Goal: Task Accomplishment & Management: Manage account settings

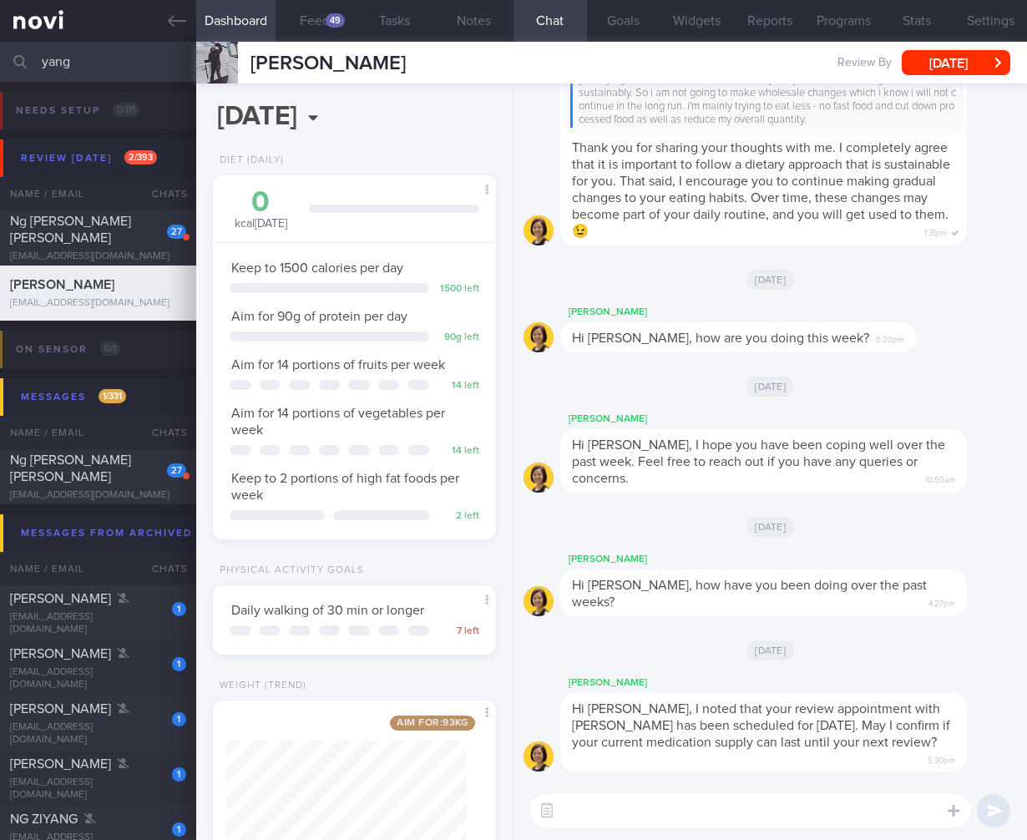
select select "9"
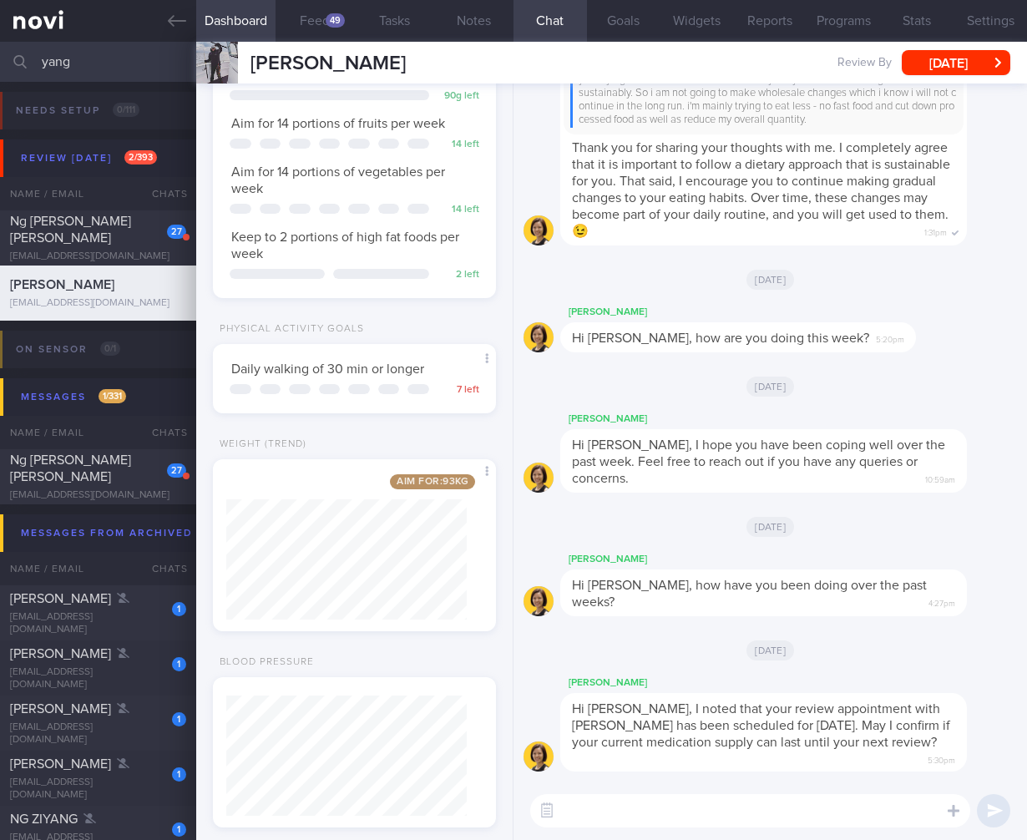
drag, startPoint x: 109, startPoint y: 68, endPoint x: -98, endPoint y: 53, distance: 207.5
click at [0, 53] on html "You are offline! Some functionality will be unavailable Patients New Users Coac…" at bounding box center [513, 420] width 1027 height 840
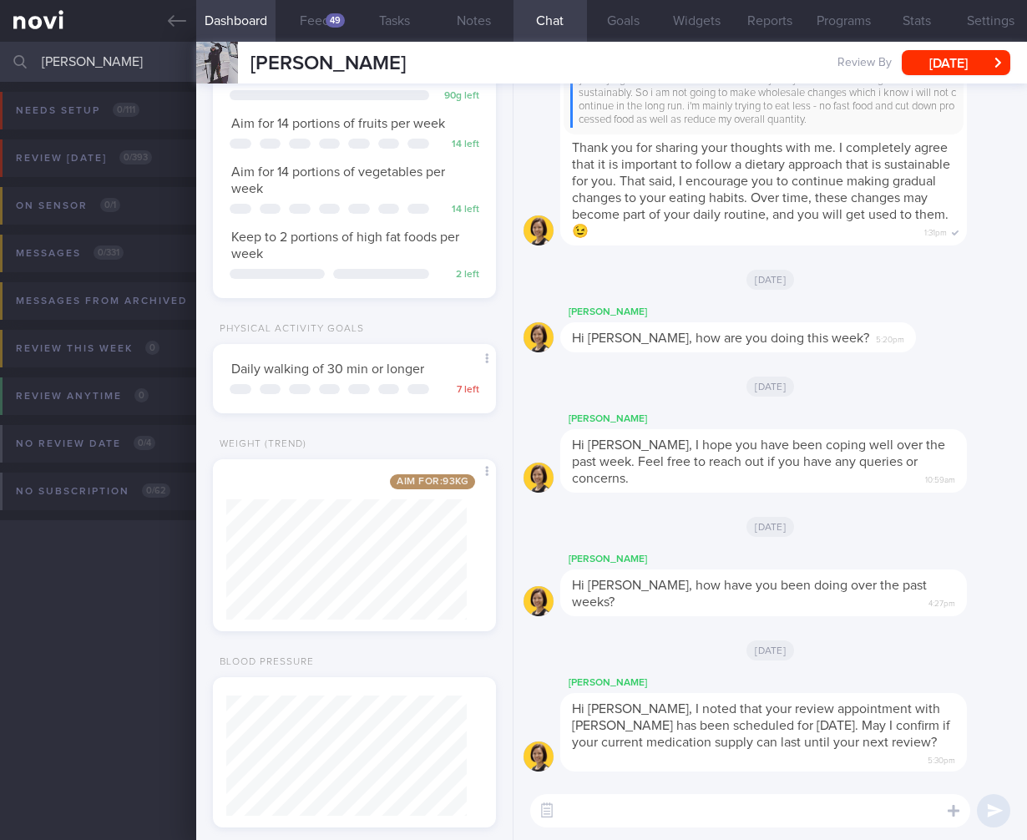
type input "[PERSON_NAME]"
click at [542, 823] on div "Chat Templates Admin [MEDICAL_DATA] Weight Nutrition Physical Activity Infograp…" at bounding box center [769, 810] width 513 height 58
drag, startPoint x: 547, startPoint y: 816, endPoint x: 564, endPoint y: 812, distance: 17.8
click at [547, 816] on button "button" at bounding box center [547, 811] width 30 height 30
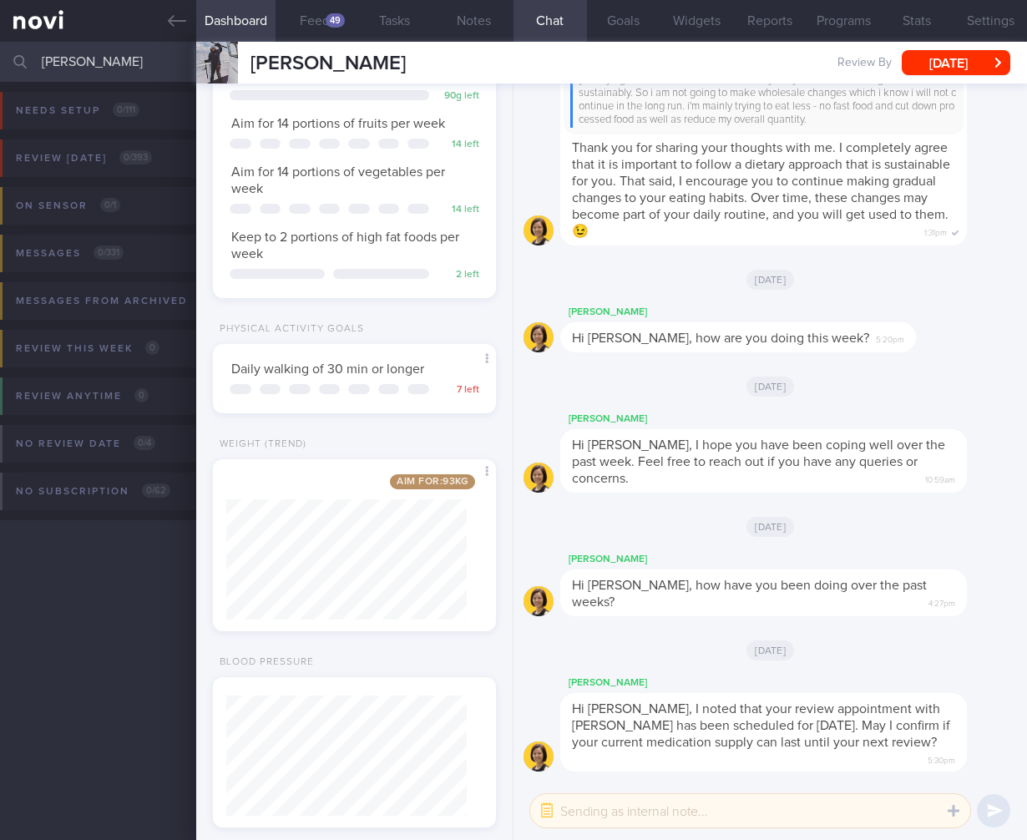
drag, startPoint x: 572, startPoint y: 811, endPoint x: 774, endPoint y: 722, distance: 220.6
click at [574, 810] on textarea at bounding box center [750, 810] width 440 height 33
type textarea "M"
type textarea "@Mee [PERSON_NAME] is changing to [PERSON_NAME] this visit"
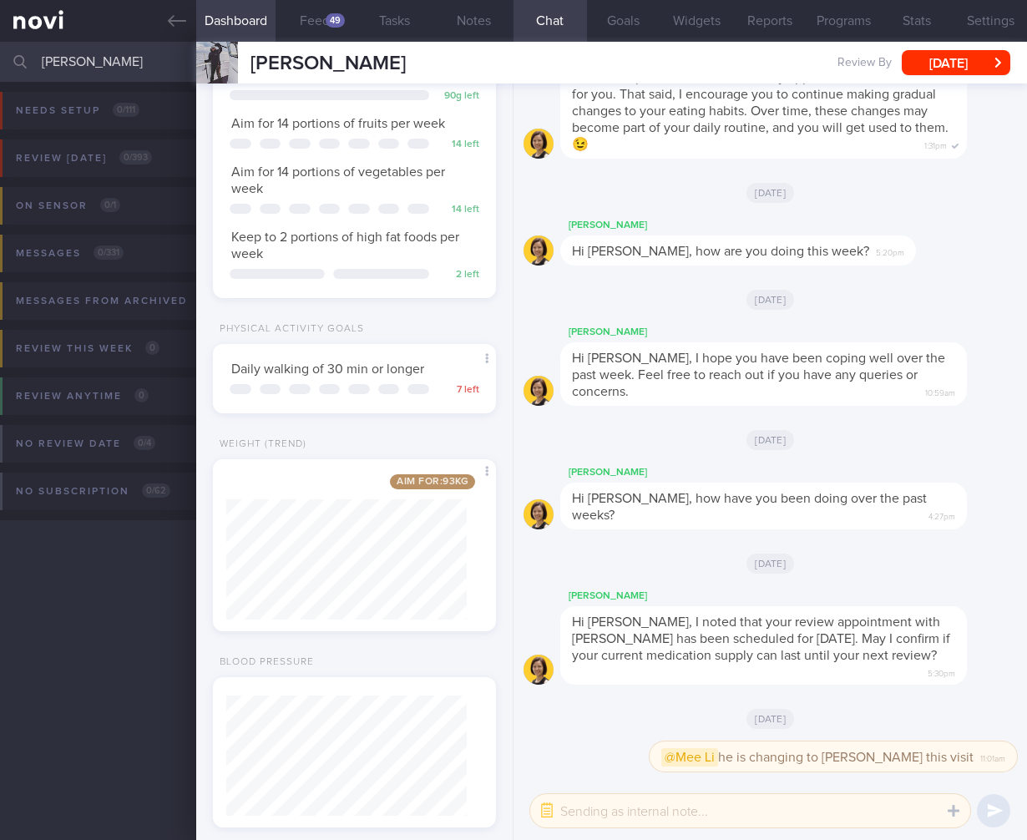
click at [106, 57] on input "[PERSON_NAME]" at bounding box center [513, 62] width 1027 height 40
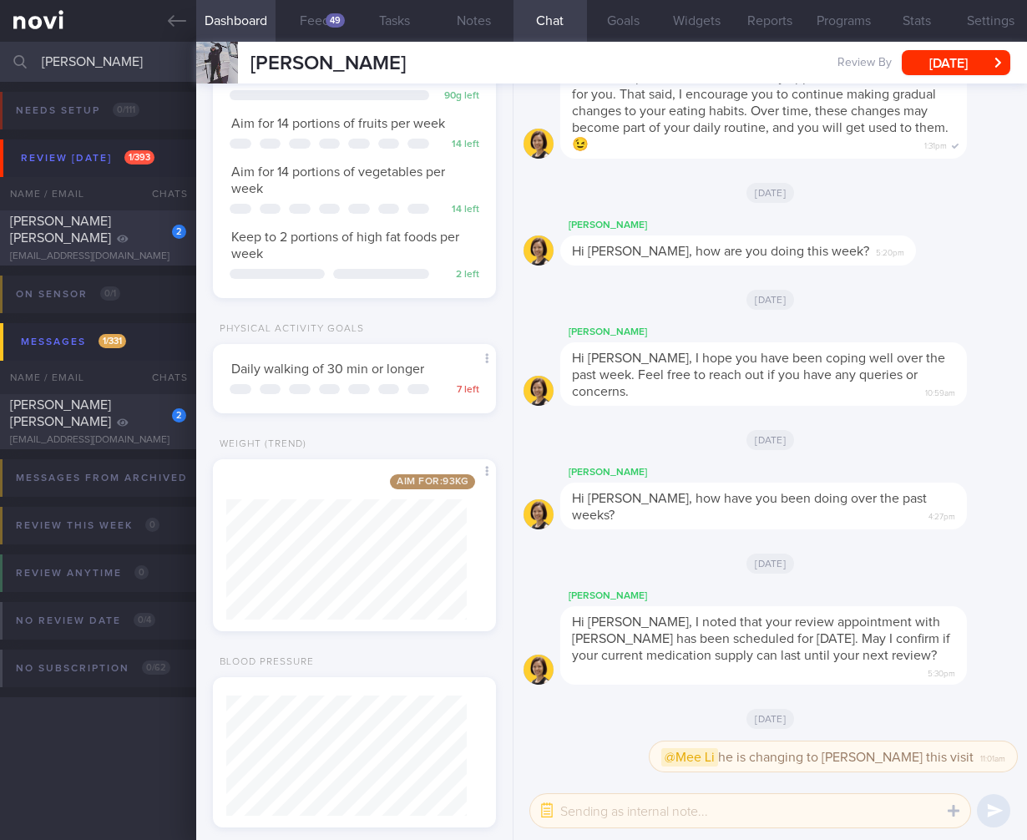
type input "[PERSON_NAME]"
click at [117, 236] on div at bounding box center [123, 238] width 12 height 17
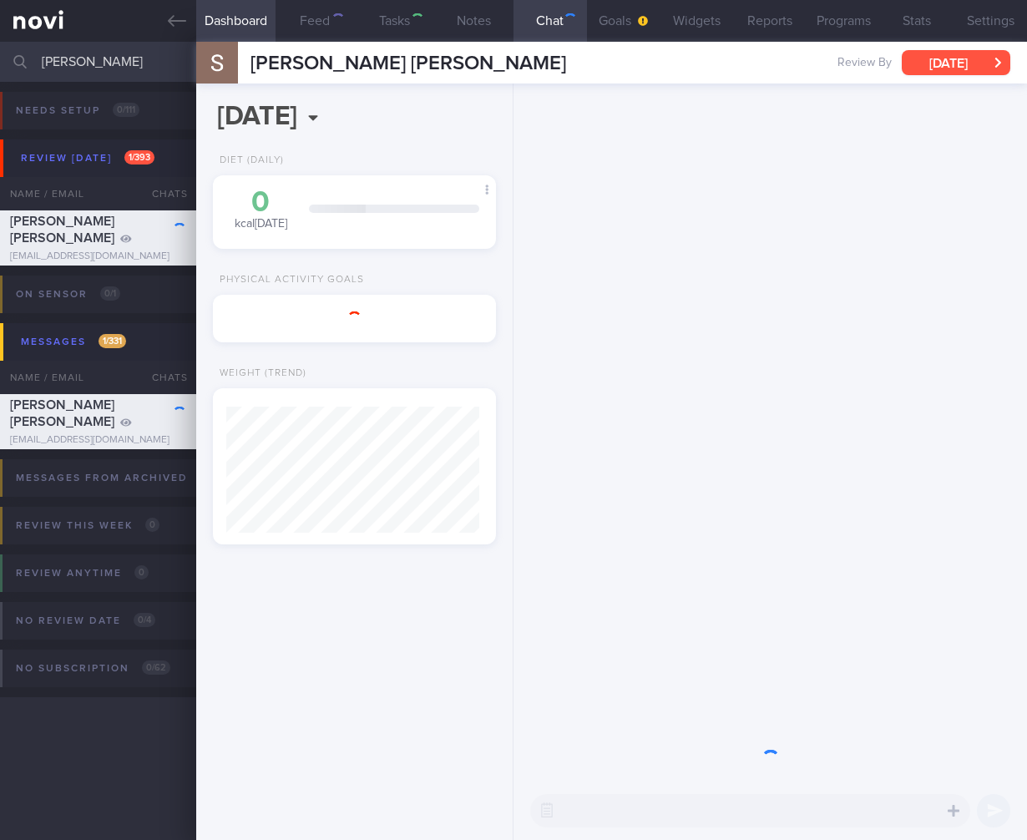
click at [965, 72] on button "[DATE]" at bounding box center [956, 62] width 109 height 25
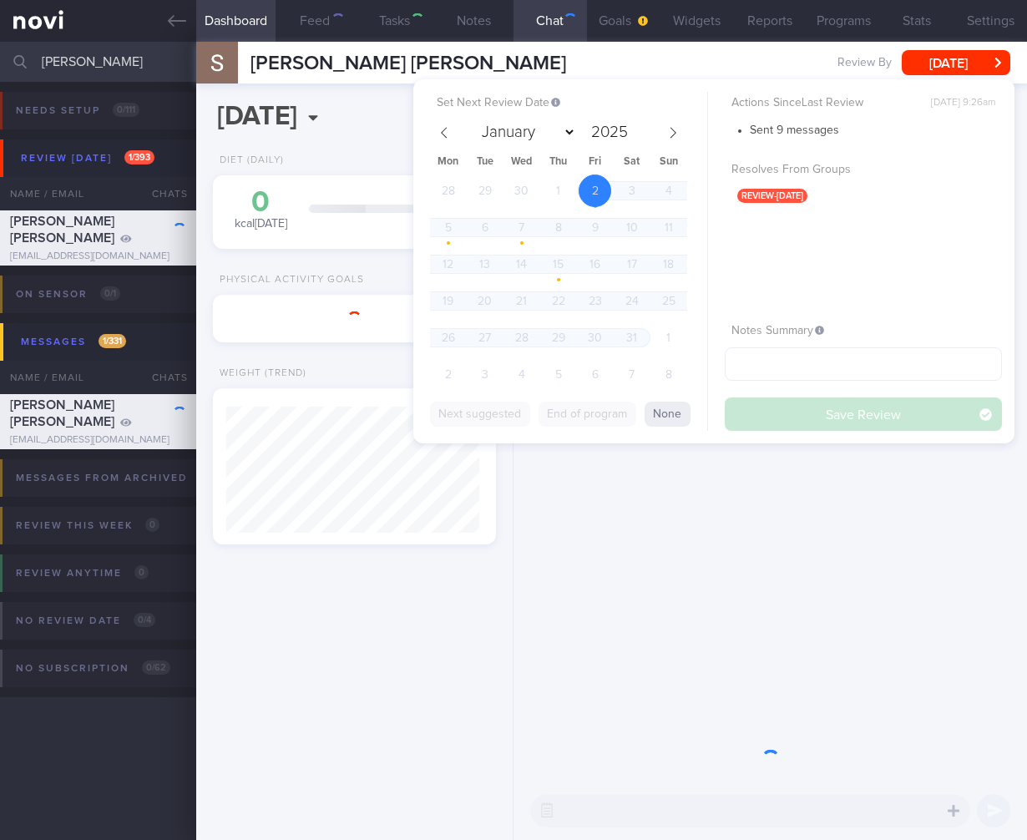
scroll to position [150, 253]
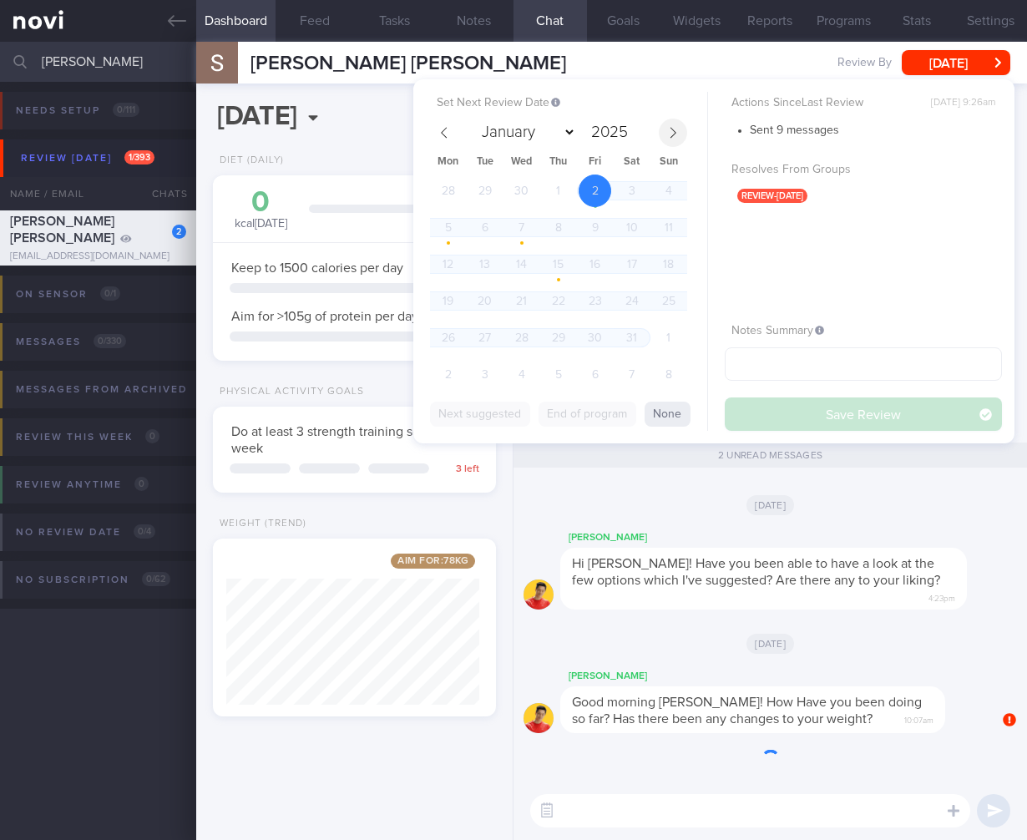
click at [673, 133] on icon at bounding box center [673, 133] width 12 height 12
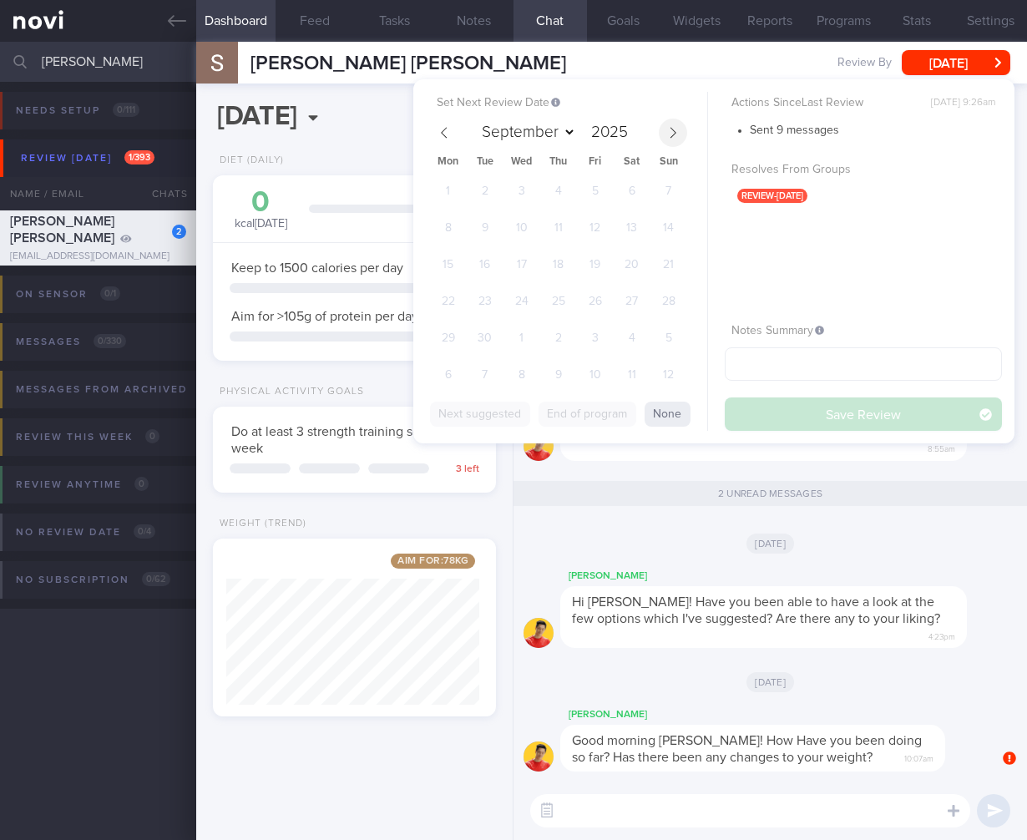
click at [673, 133] on icon at bounding box center [673, 133] width 12 height 12
select select "9"
click at [442, 268] on span "13" at bounding box center [448, 264] width 33 height 33
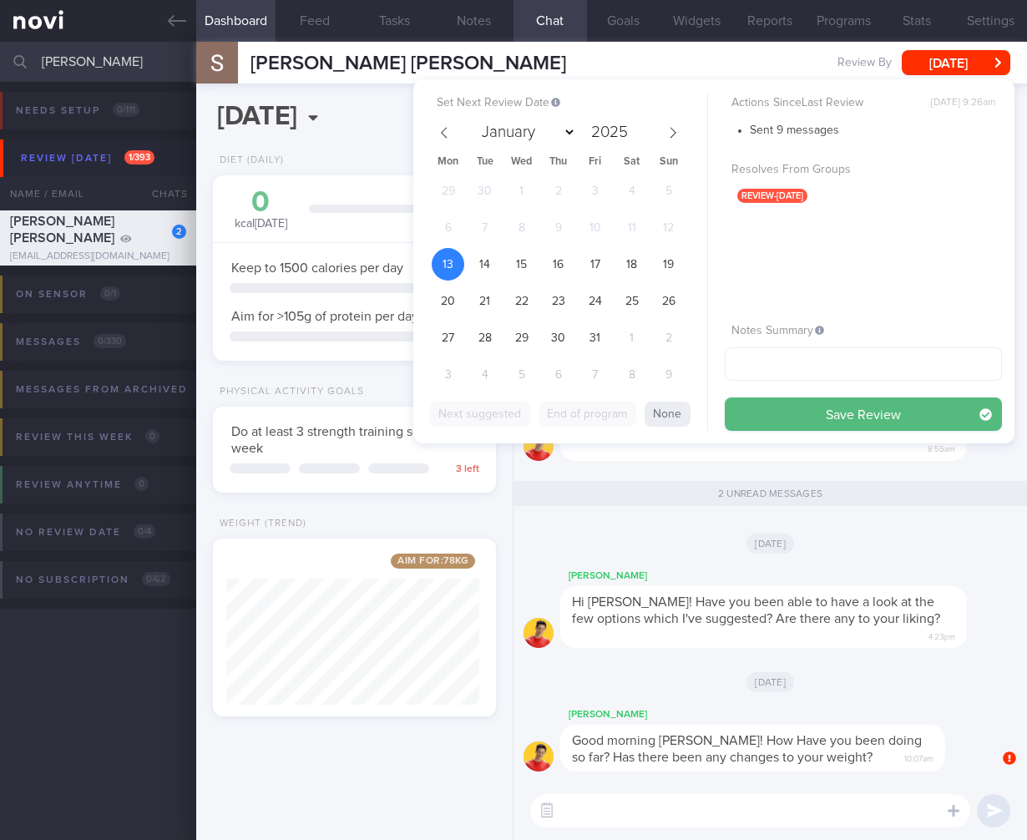
drag, startPoint x: 920, startPoint y: 412, endPoint x: 52, endPoint y: 316, distance: 873.4
click at [911, 412] on button "Save Review" at bounding box center [863, 413] width 277 height 33
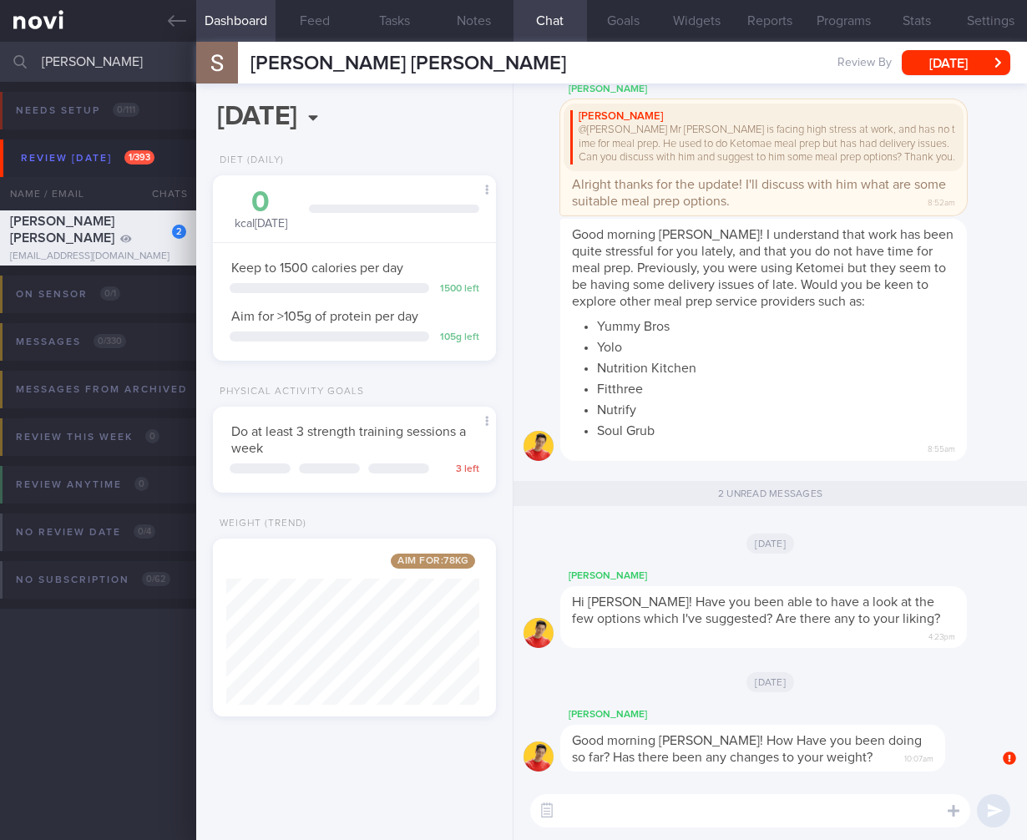
drag, startPoint x: 124, startPoint y: 73, endPoint x: -162, endPoint y: 25, distance: 289.5
click at [0, 25] on html "You are offline! Some functionality will be unavailable Patients New Users Coac…" at bounding box center [513, 420] width 1027 height 840
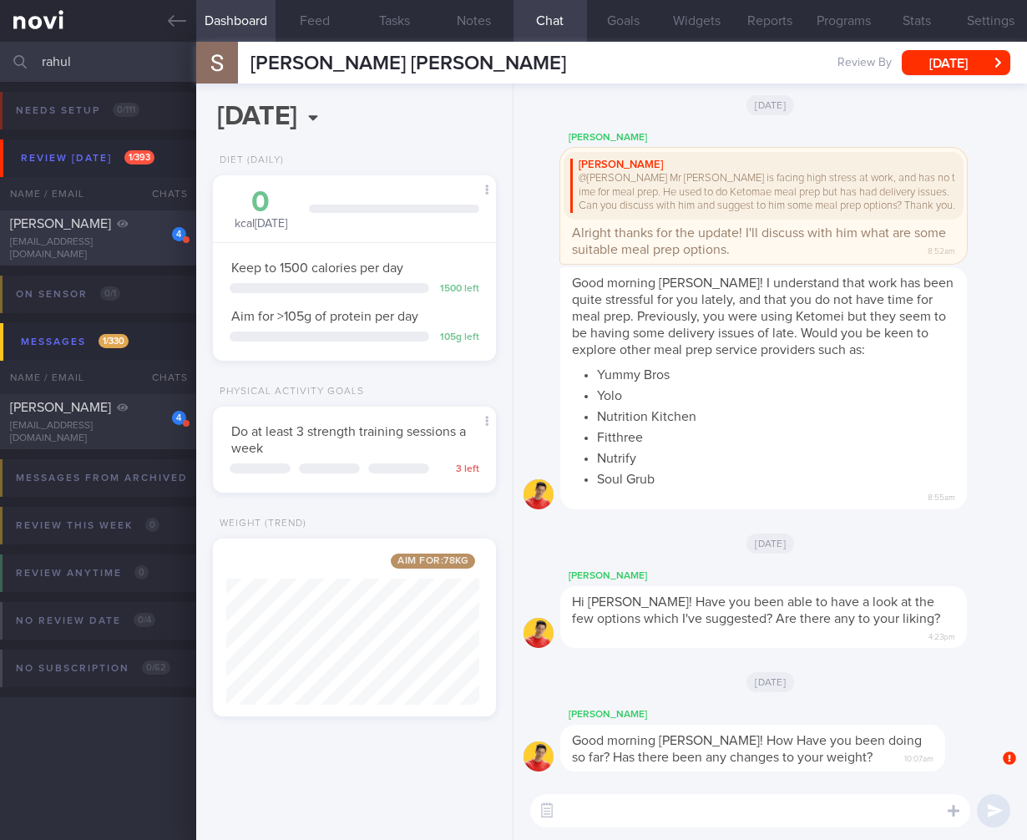
type input "rahul"
click at [124, 242] on div "[EMAIL_ADDRESS][DOMAIN_NAME]" at bounding box center [98, 248] width 176 height 25
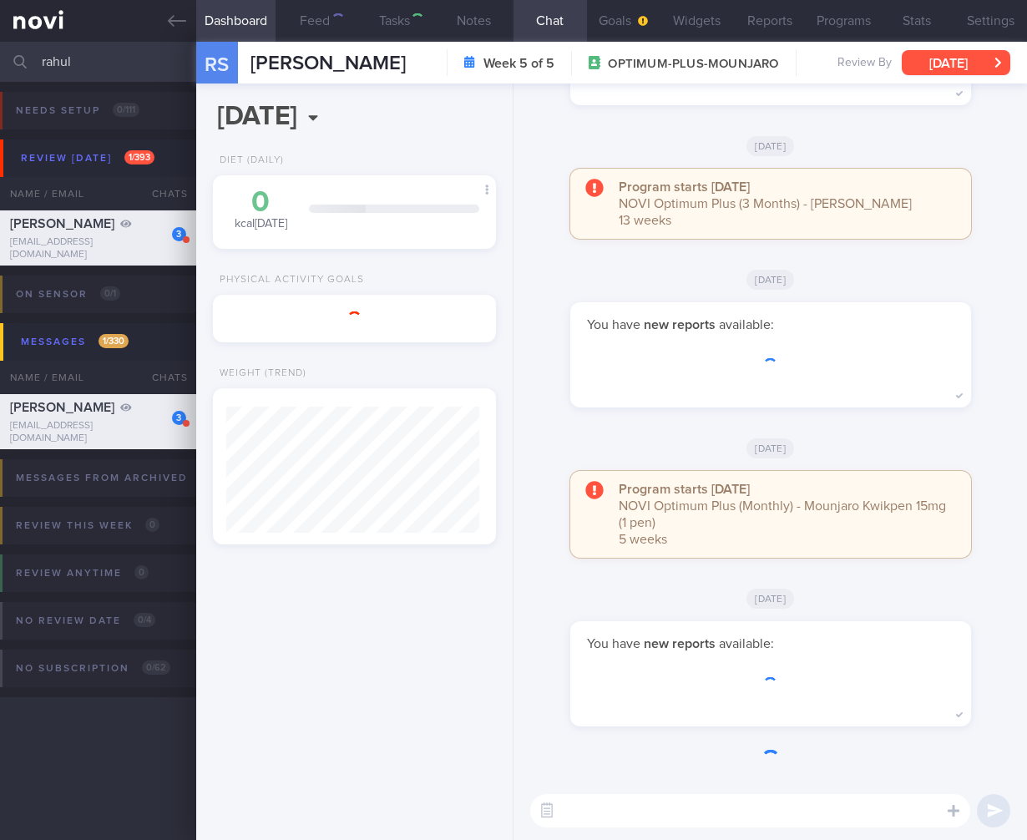
click at [933, 61] on button "[DATE]" at bounding box center [956, 62] width 109 height 25
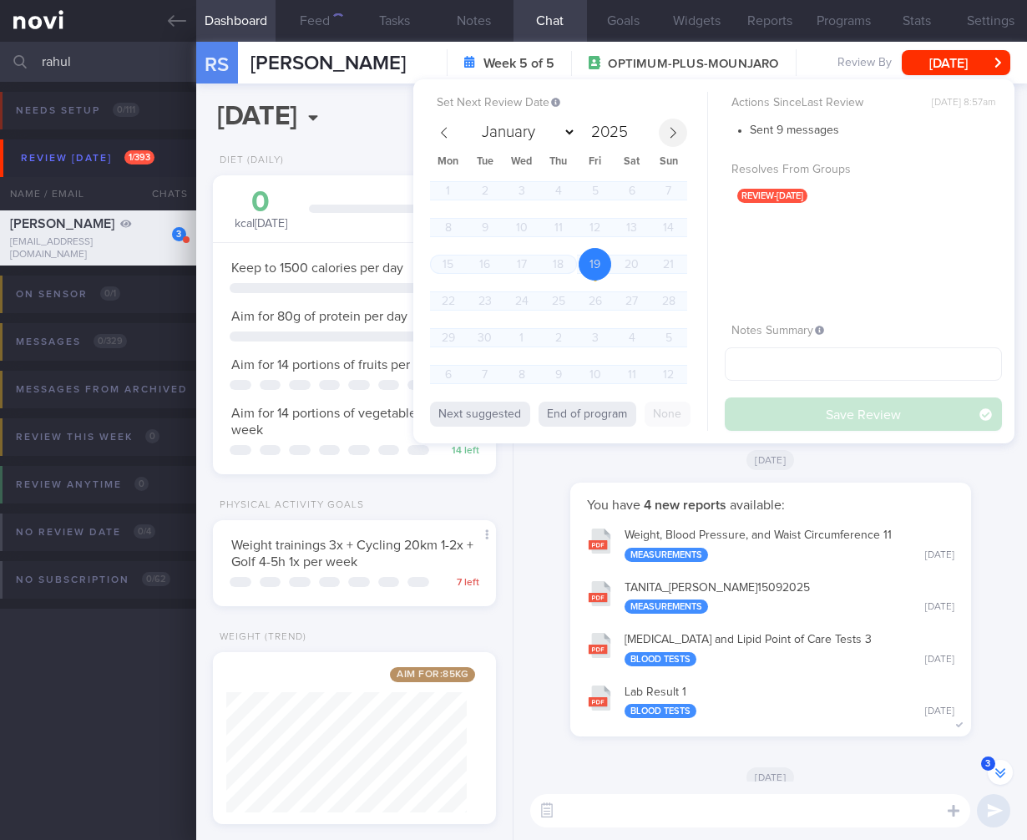
scroll to position [-373, 0]
click at [675, 140] on span at bounding box center [673, 133] width 28 height 28
select select "9"
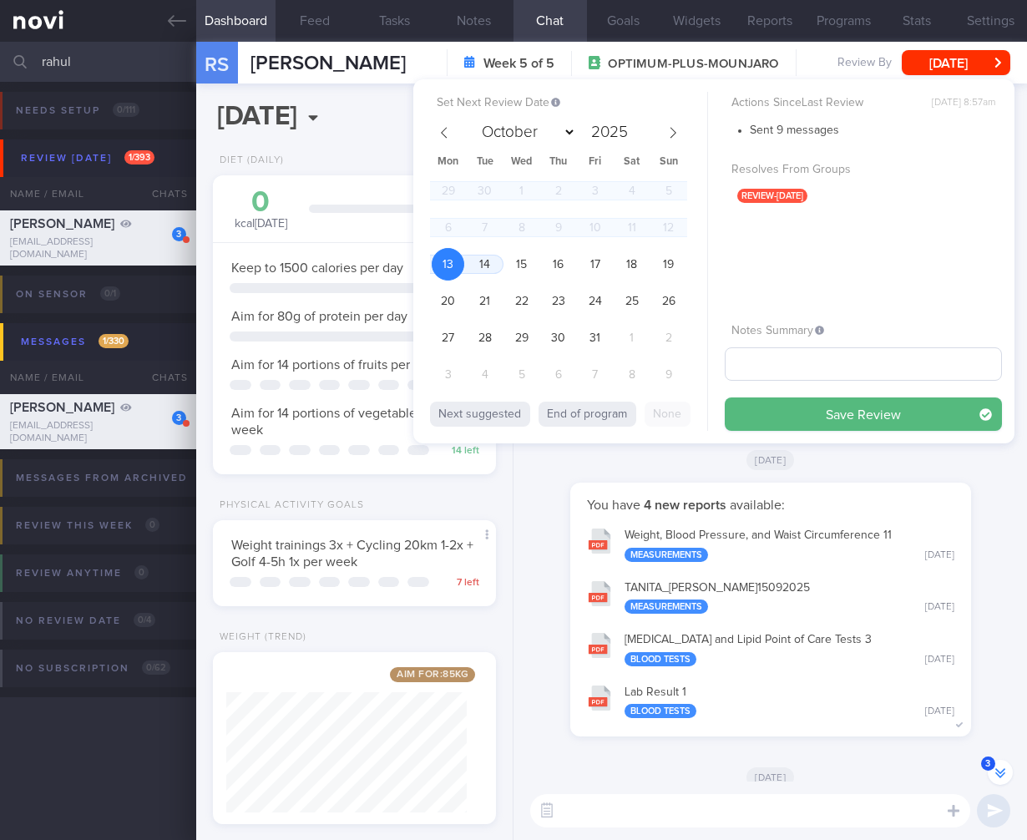
scroll to position [144, 240]
click at [861, 397] on button "Save Review" at bounding box center [863, 413] width 277 height 33
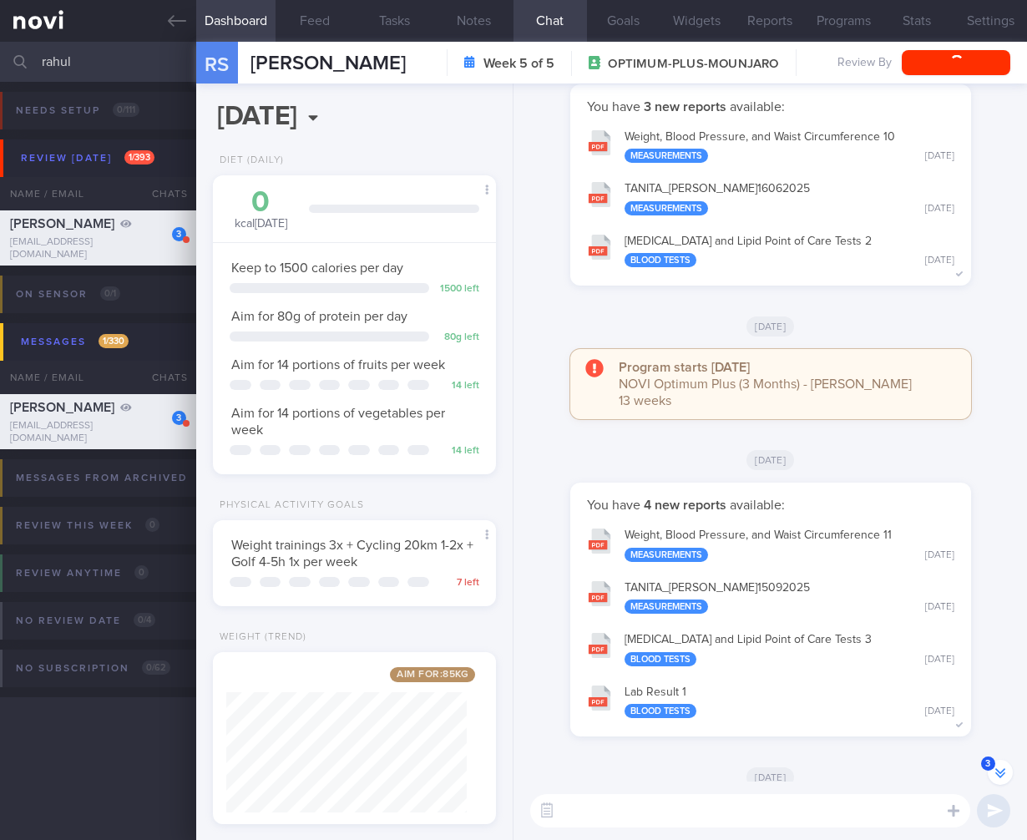
click at [890, 680] on button "Lab Result 1 Blood Tests [DATE]" at bounding box center [771, 701] width 384 height 53
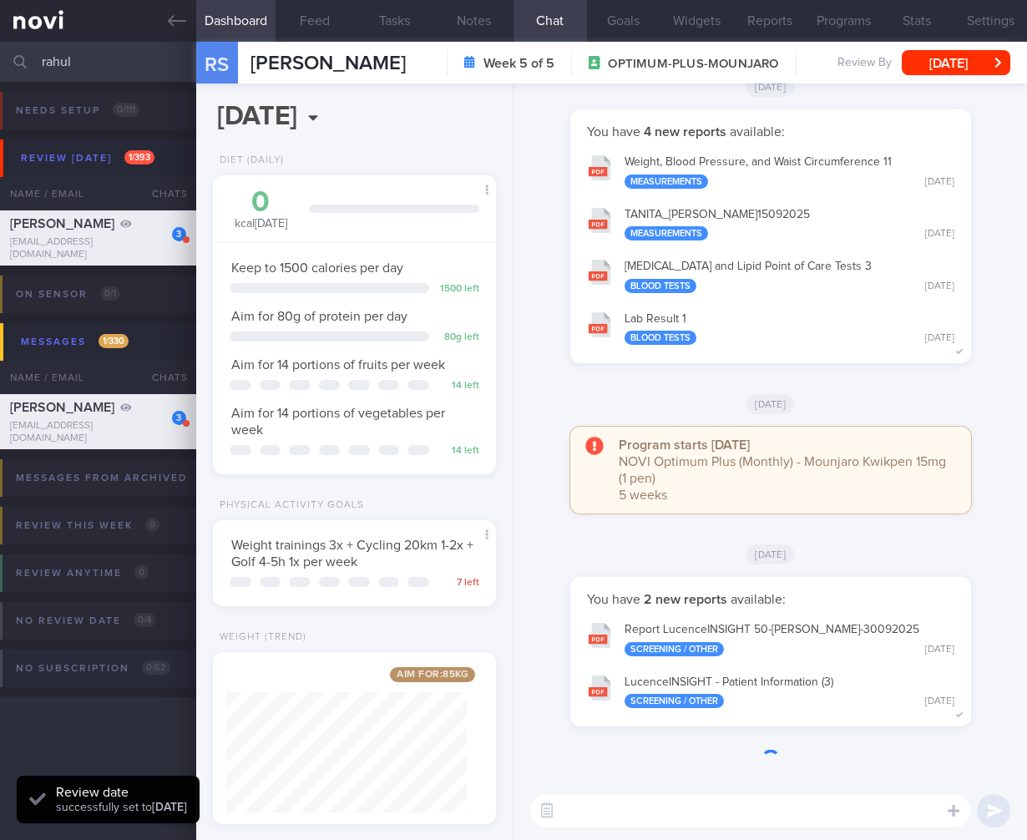
scroll to position [25, 0]
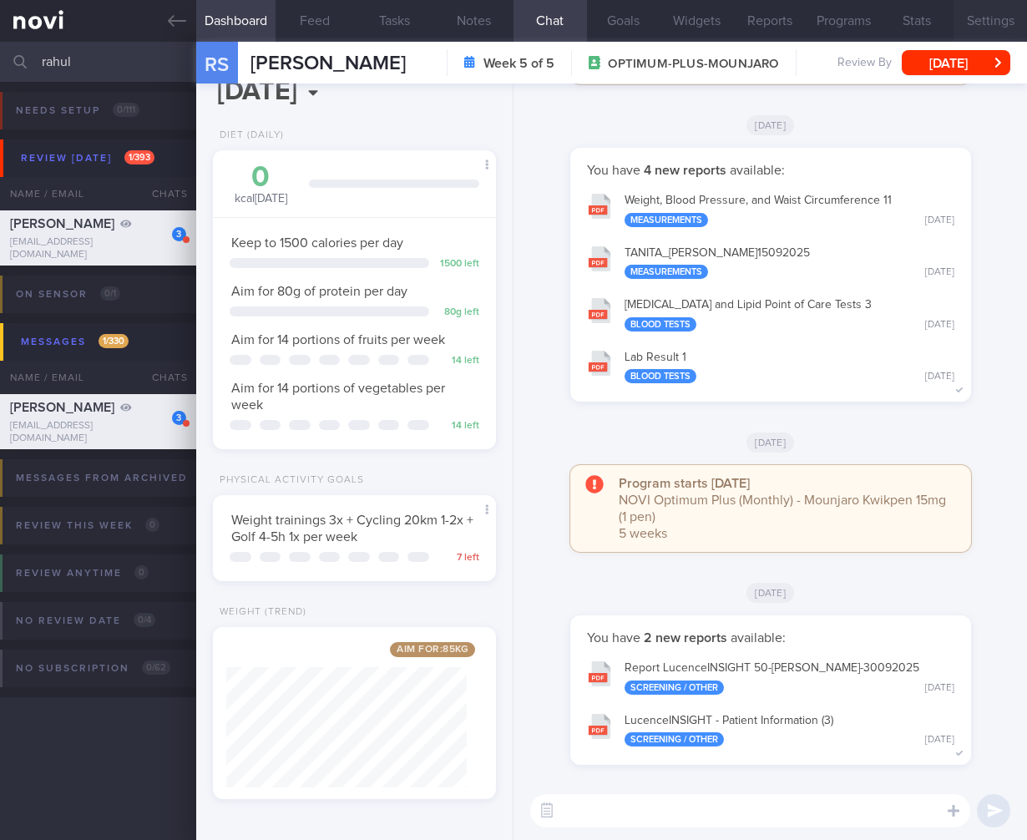
click at [983, 23] on button "Settings" at bounding box center [989, 21] width 73 height 42
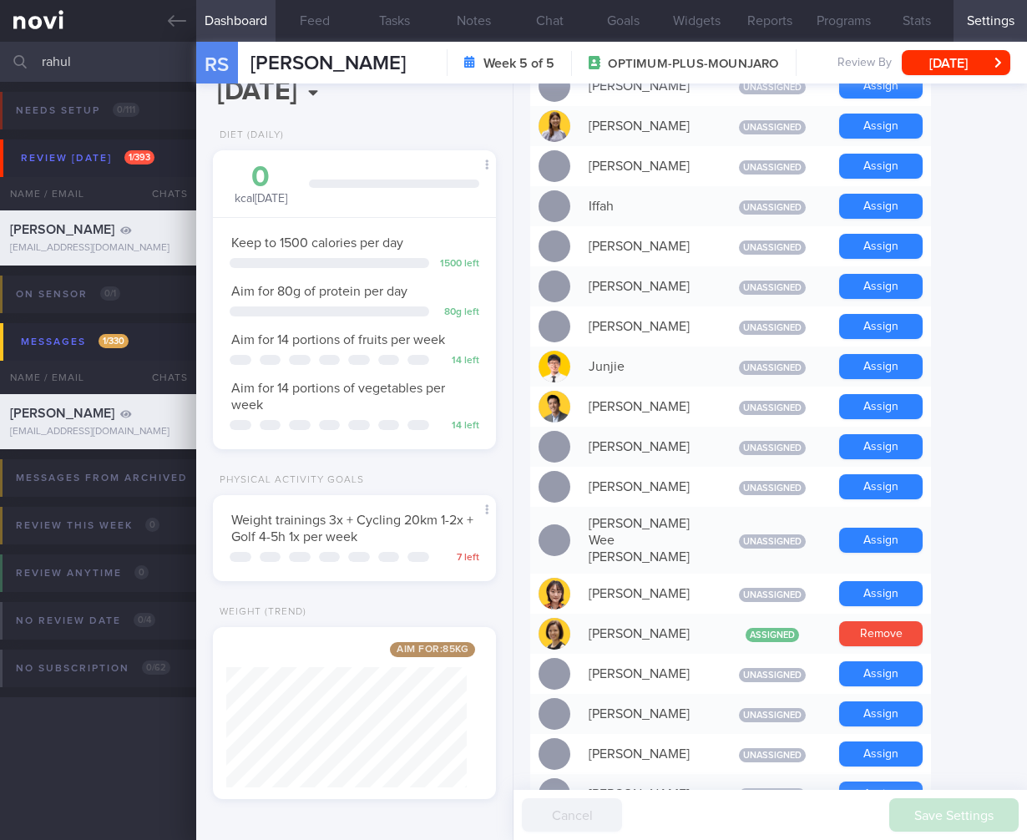
scroll to position [970, 0]
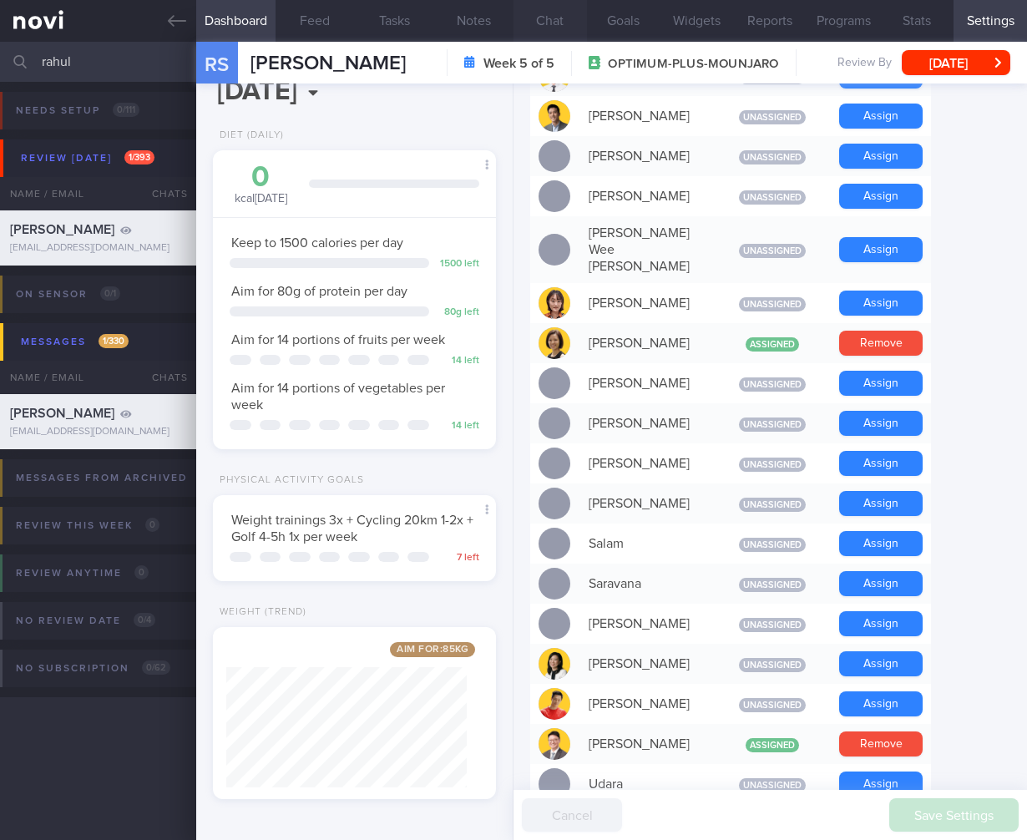
click at [568, 23] on button "Chat" at bounding box center [549, 21] width 73 height 42
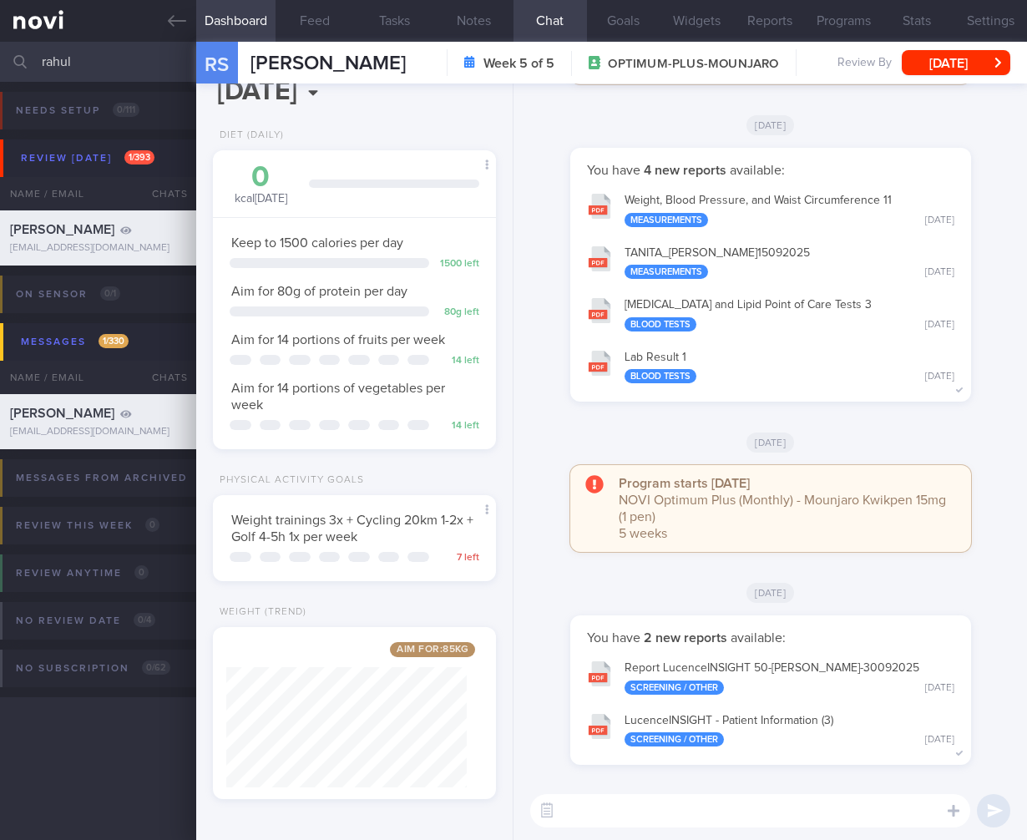
drag, startPoint x: 122, startPoint y: 63, endPoint x: -125, endPoint y: 57, distance: 247.2
click at [0, 57] on html "You are offline! Some functionality will be unavailable Patients New Users Coac…" at bounding box center [513, 420] width 1027 height 840
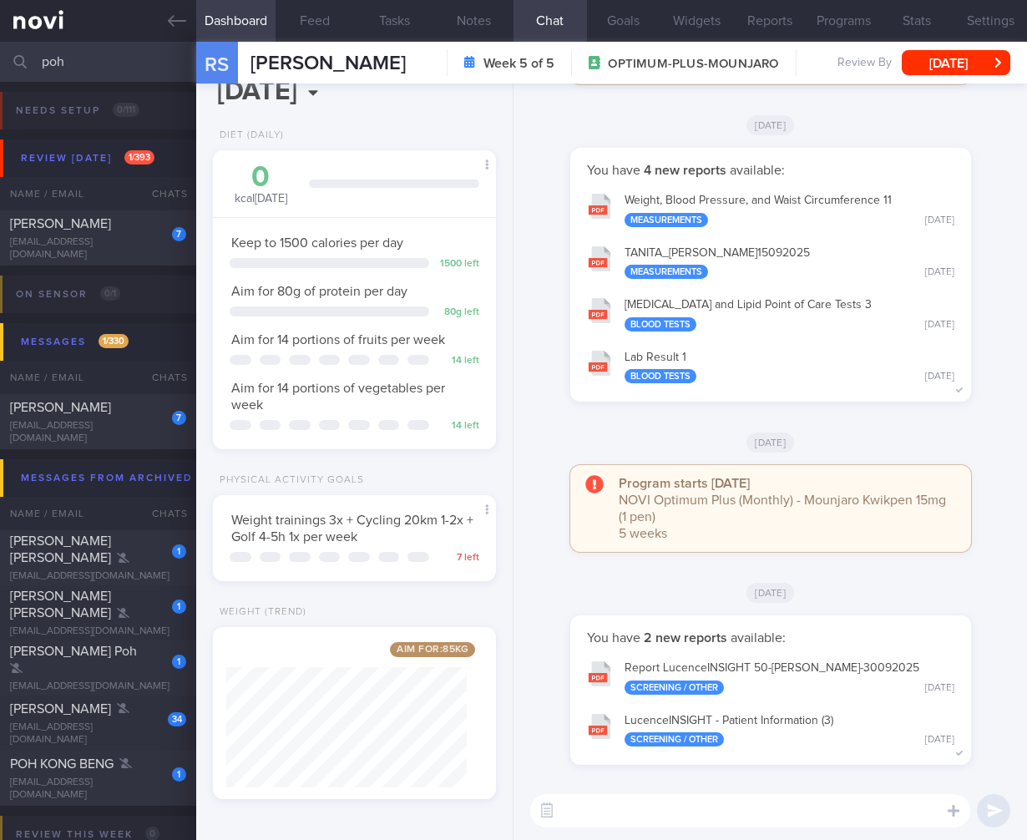
drag, startPoint x: 59, startPoint y: 61, endPoint x: -100, endPoint y: 49, distance: 159.9
click at [0, 49] on html "You are offline! Some functionality will be unavailable Patients New Users Coac…" at bounding box center [513, 420] width 1027 height 840
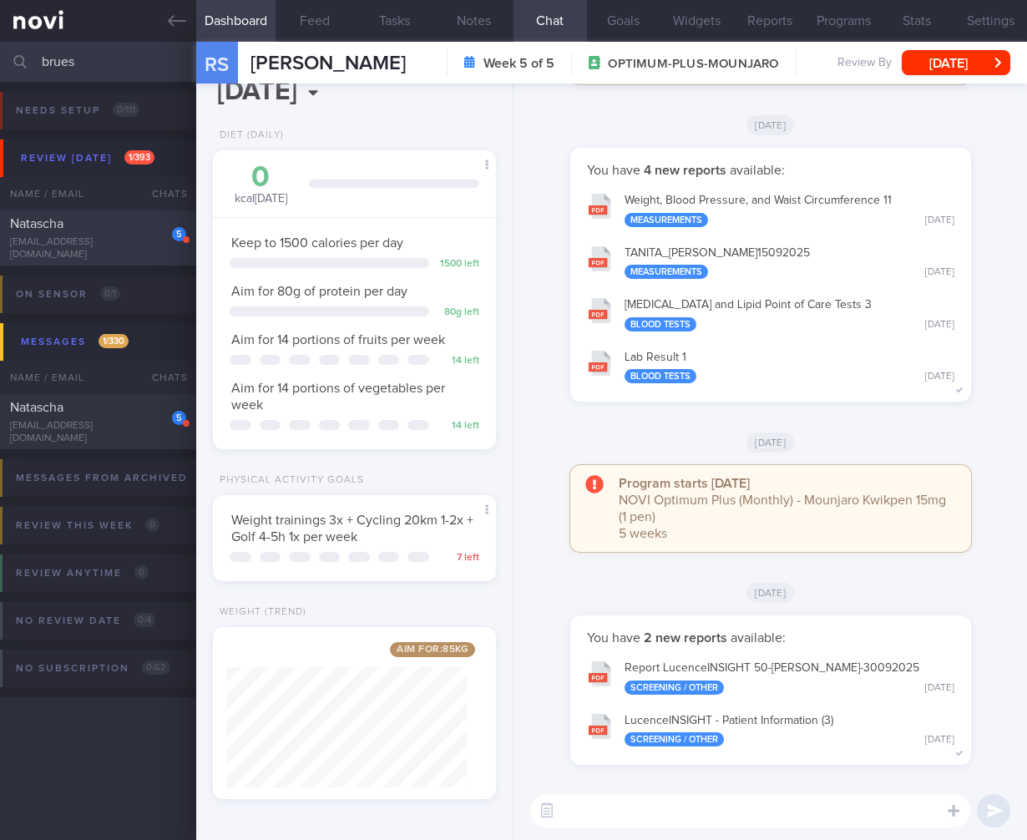
type input "brues"
drag, startPoint x: 101, startPoint y: 251, endPoint x: 973, endPoint y: 56, distance: 894.0
click at [102, 251] on div "[EMAIL_ADDRESS][DOMAIN_NAME]" at bounding box center [98, 248] width 176 height 25
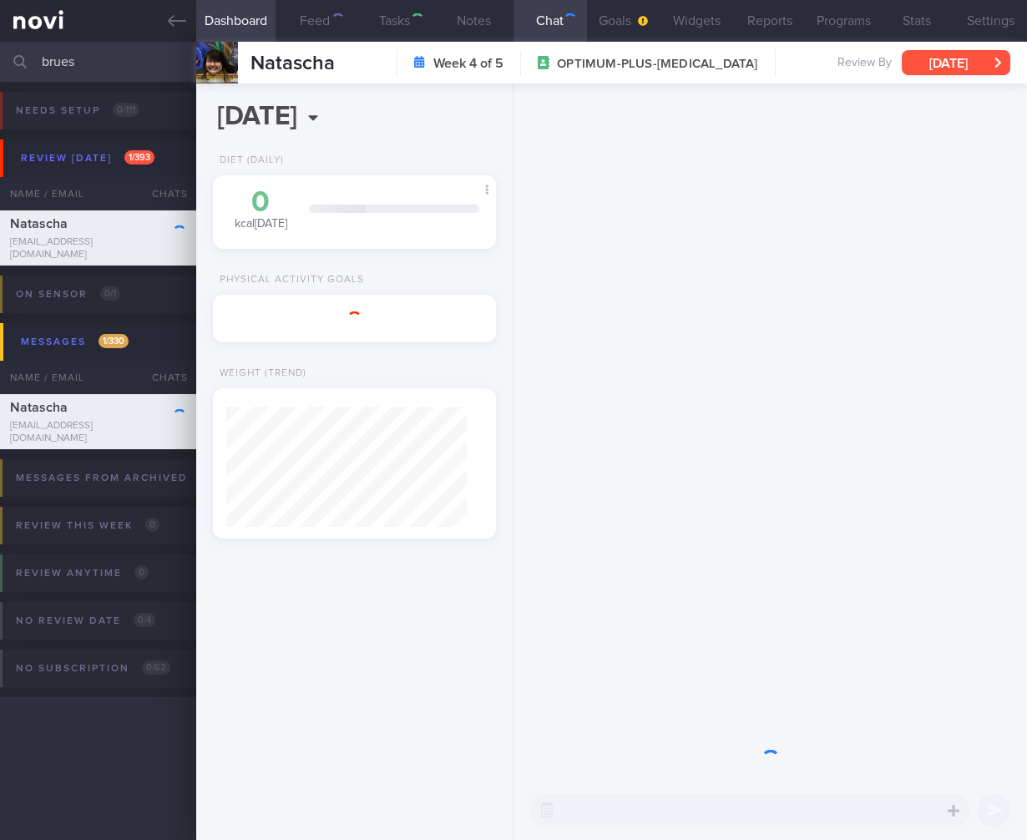
click at [973, 56] on button "[DATE]" at bounding box center [956, 62] width 109 height 25
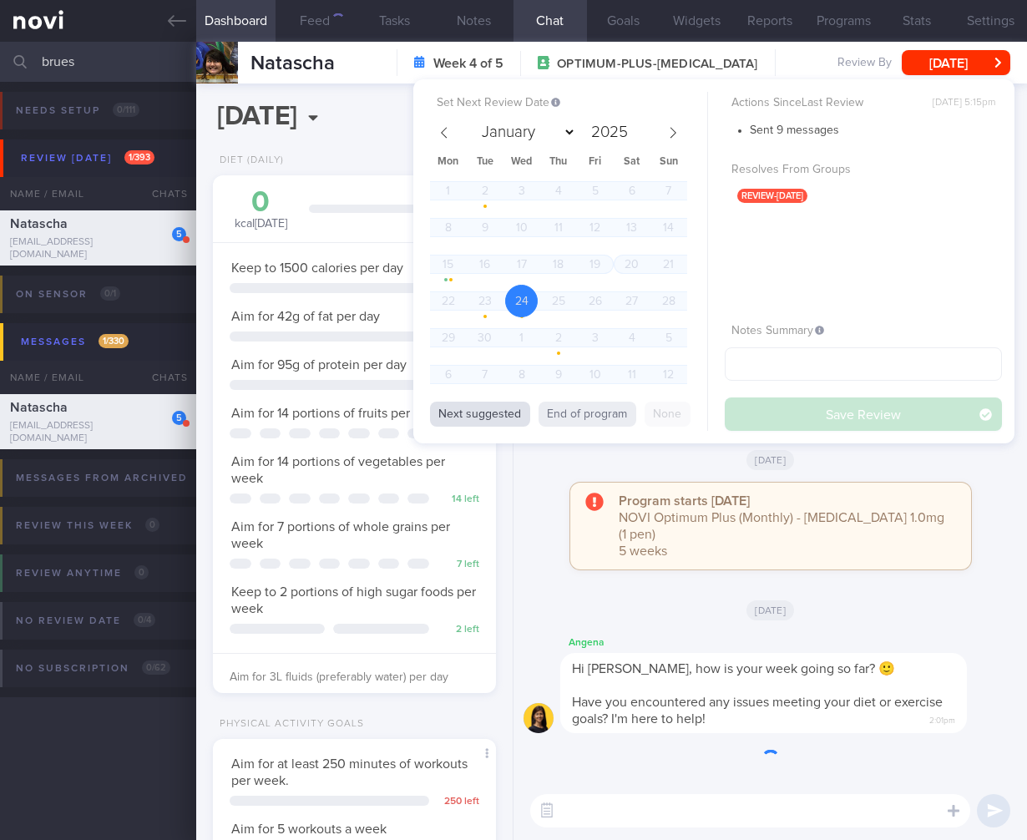
scroll to position [144, 240]
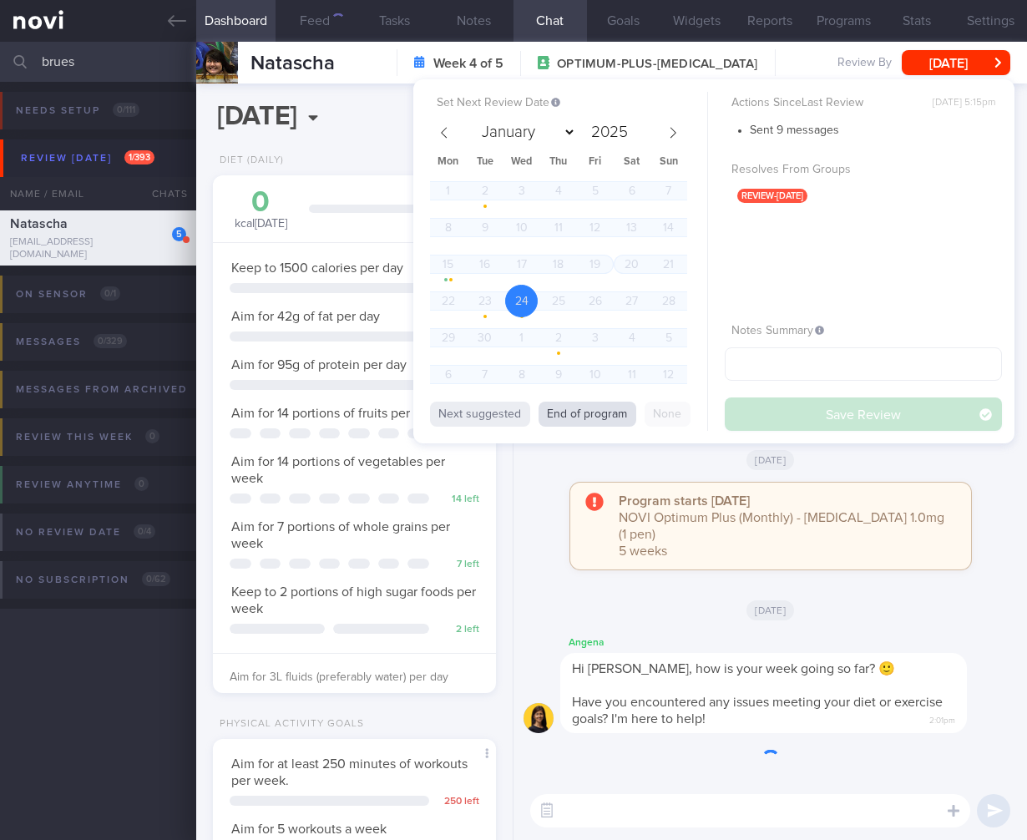
click at [581, 415] on button "End of program" at bounding box center [587, 414] width 98 height 25
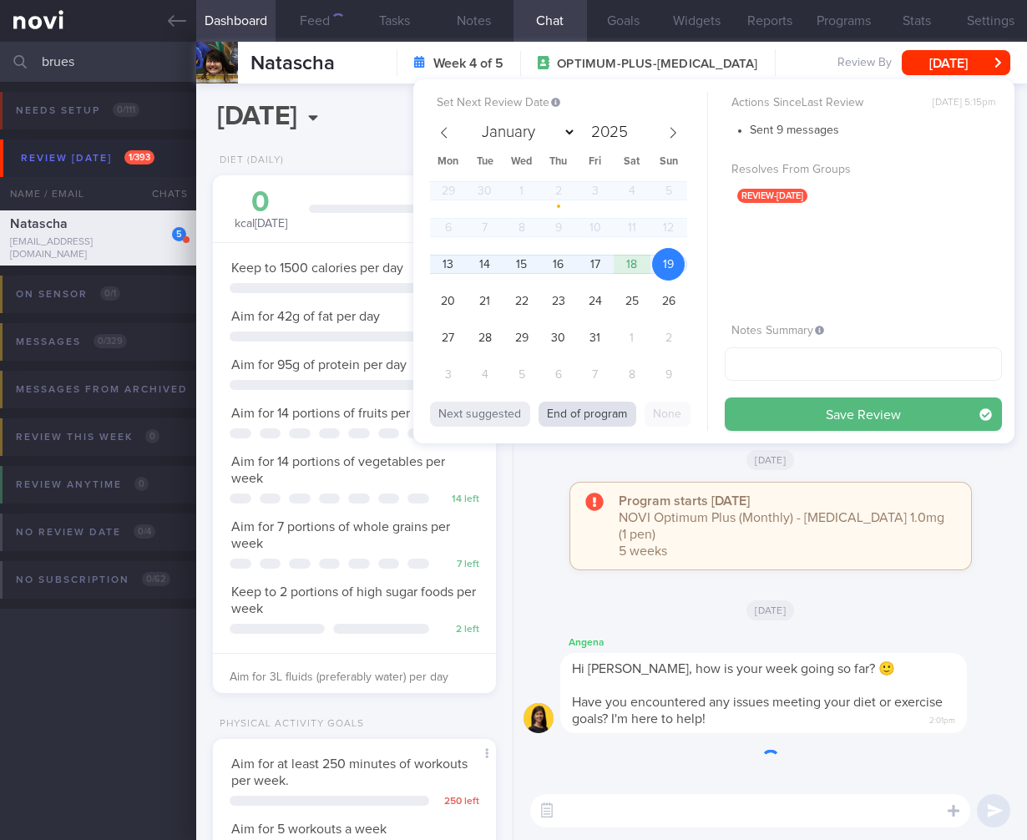
select select "9"
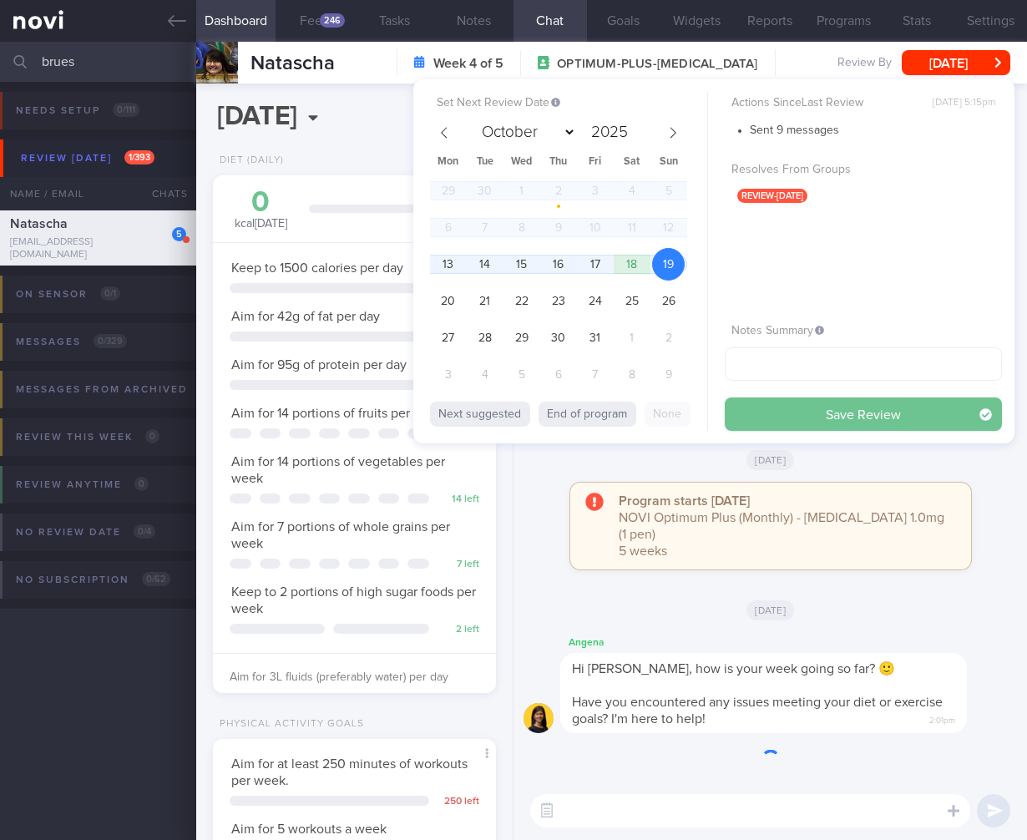
click at [440, 257] on span "13" at bounding box center [448, 264] width 33 height 33
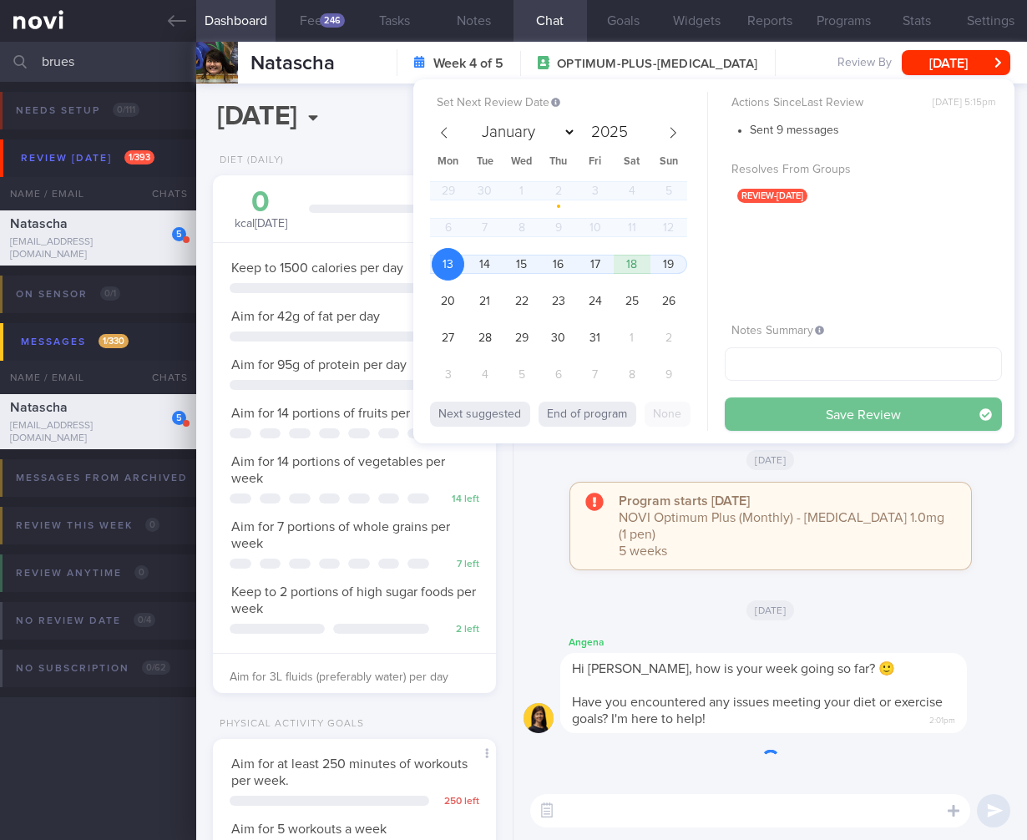
click at [932, 415] on button "Save Review" at bounding box center [863, 413] width 277 height 33
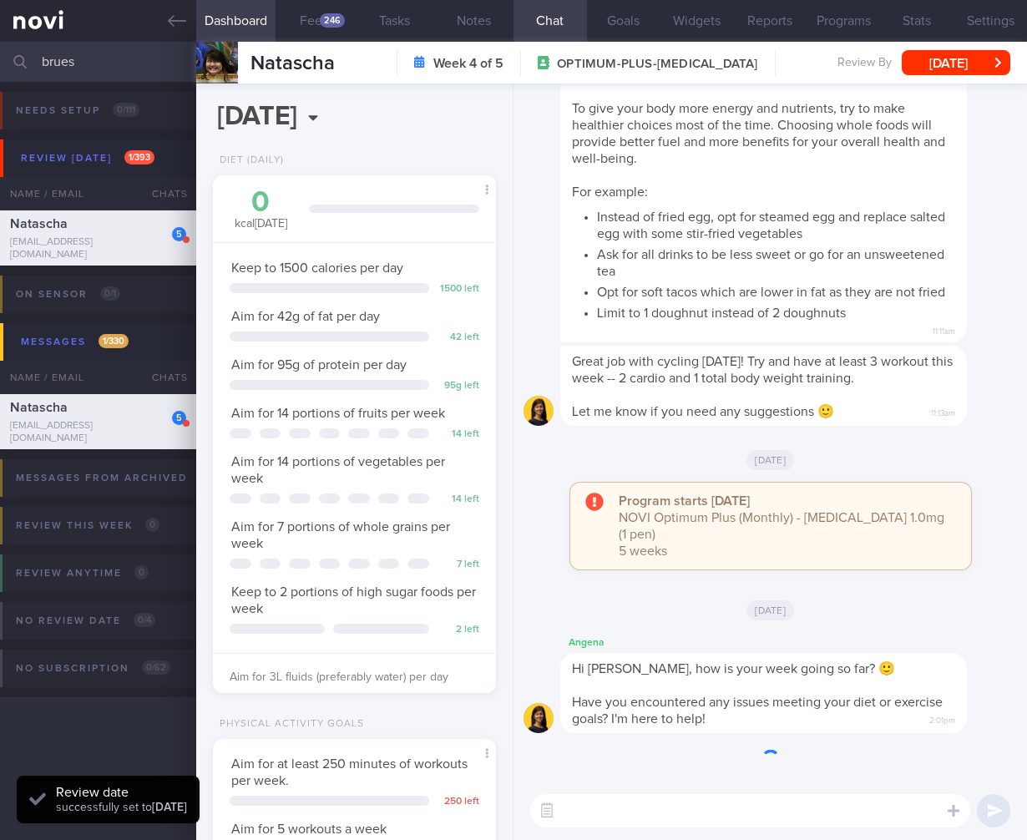
scroll to position [421, 0]
